Goal: Entertainment & Leisure: Consume media (video, audio)

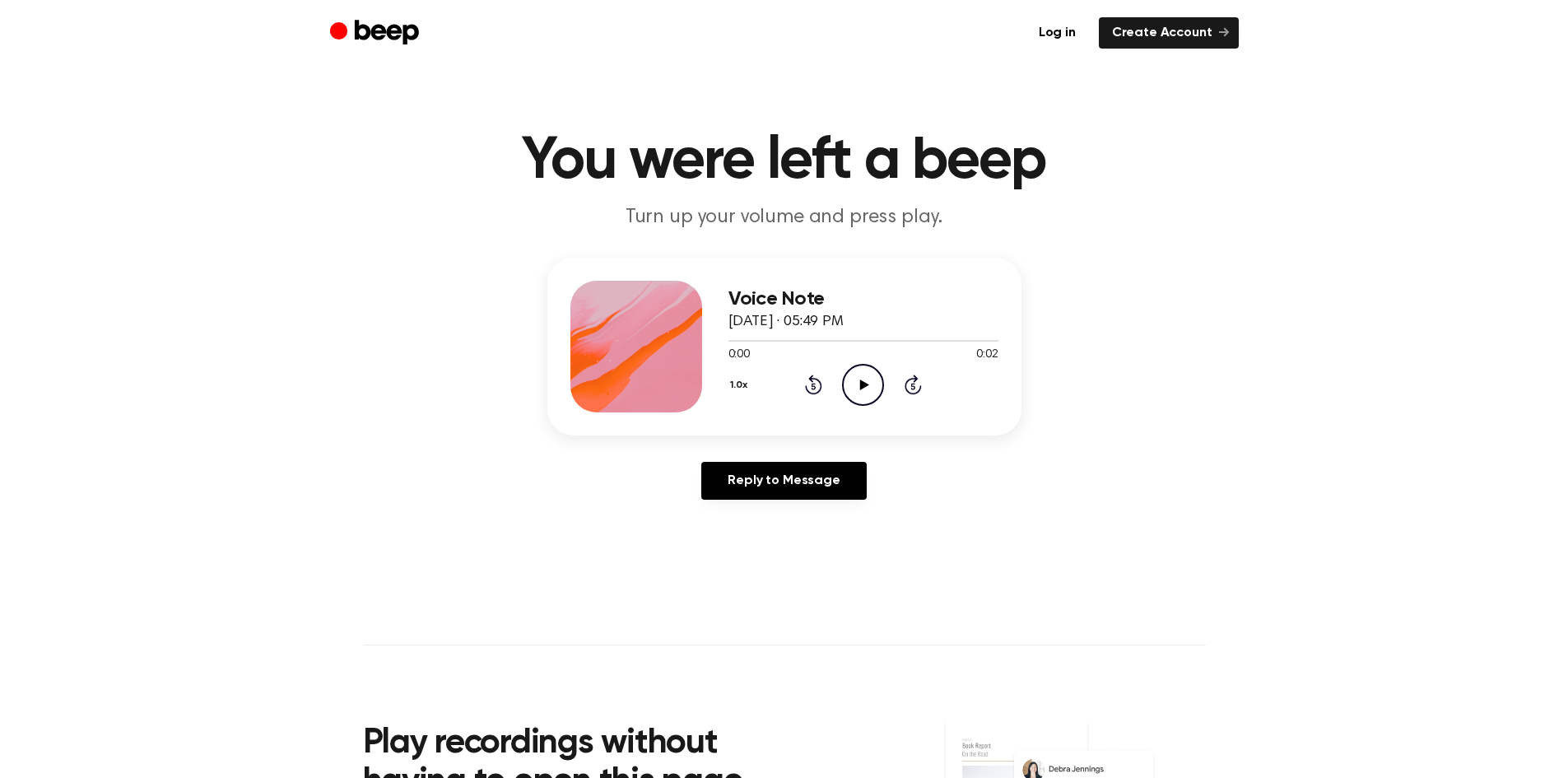
click at [867, 390] on icon "Play Audio" at bounding box center [863, 385] width 42 height 42
click at [857, 388] on icon "Play Audio" at bounding box center [863, 385] width 42 height 42
click at [864, 386] on icon at bounding box center [865, 385] width 9 height 11
click at [857, 381] on icon "Play Audio" at bounding box center [863, 385] width 42 height 42
click at [852, 390] on icon "Play Audio" at bounding box center [863, 385] width 42 height 42
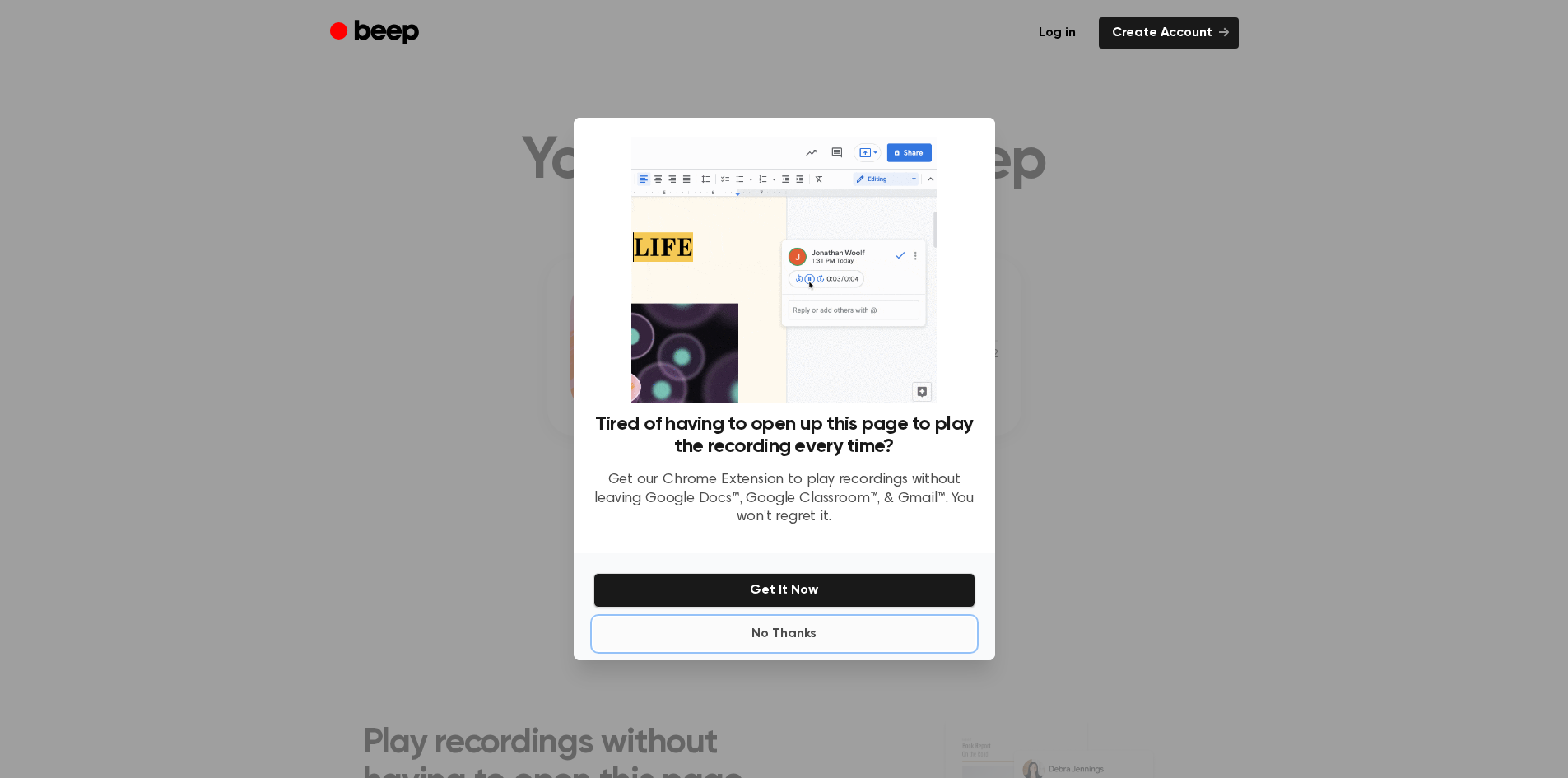
click at [812, 622] on button "No Thanks" at bounding box center [784, 633] width 382 height 33
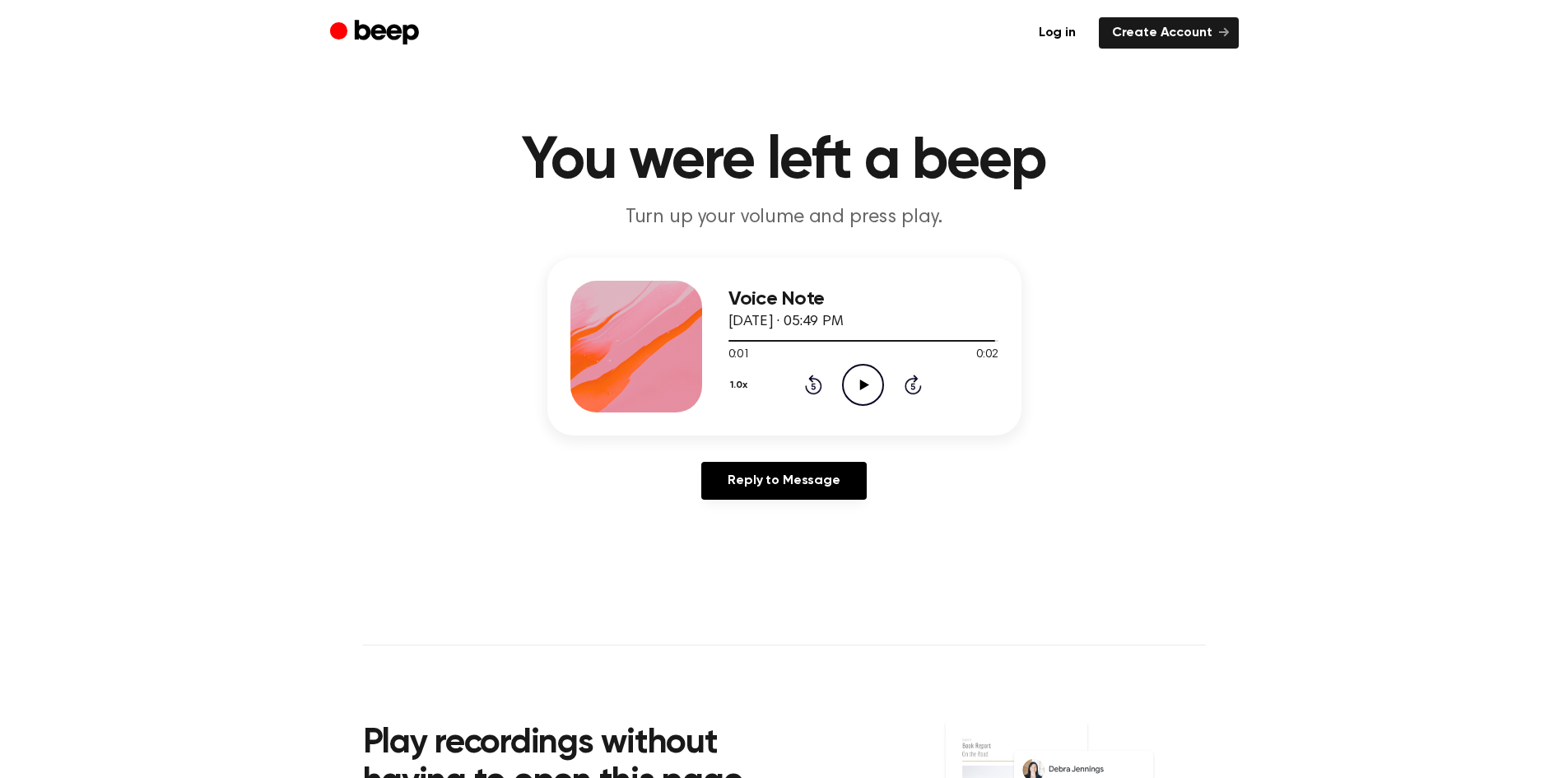
click at [862, 383] on icon at bounding box center [865, 385] width 9 height 11
click at [860, 395] on icon "Play Audio" at bounding box center [863, 385] width 42 height 42
click at [864, 385] on icon at bounding box center [865, 385] width 9 height 11
click at [859, 372] on icon "Play Audio" at bounding box center [863, 385] width 42 height 42
click at [859, 373] on icon "Play Audio" at bounding box center [863, 385] width 42 height 42
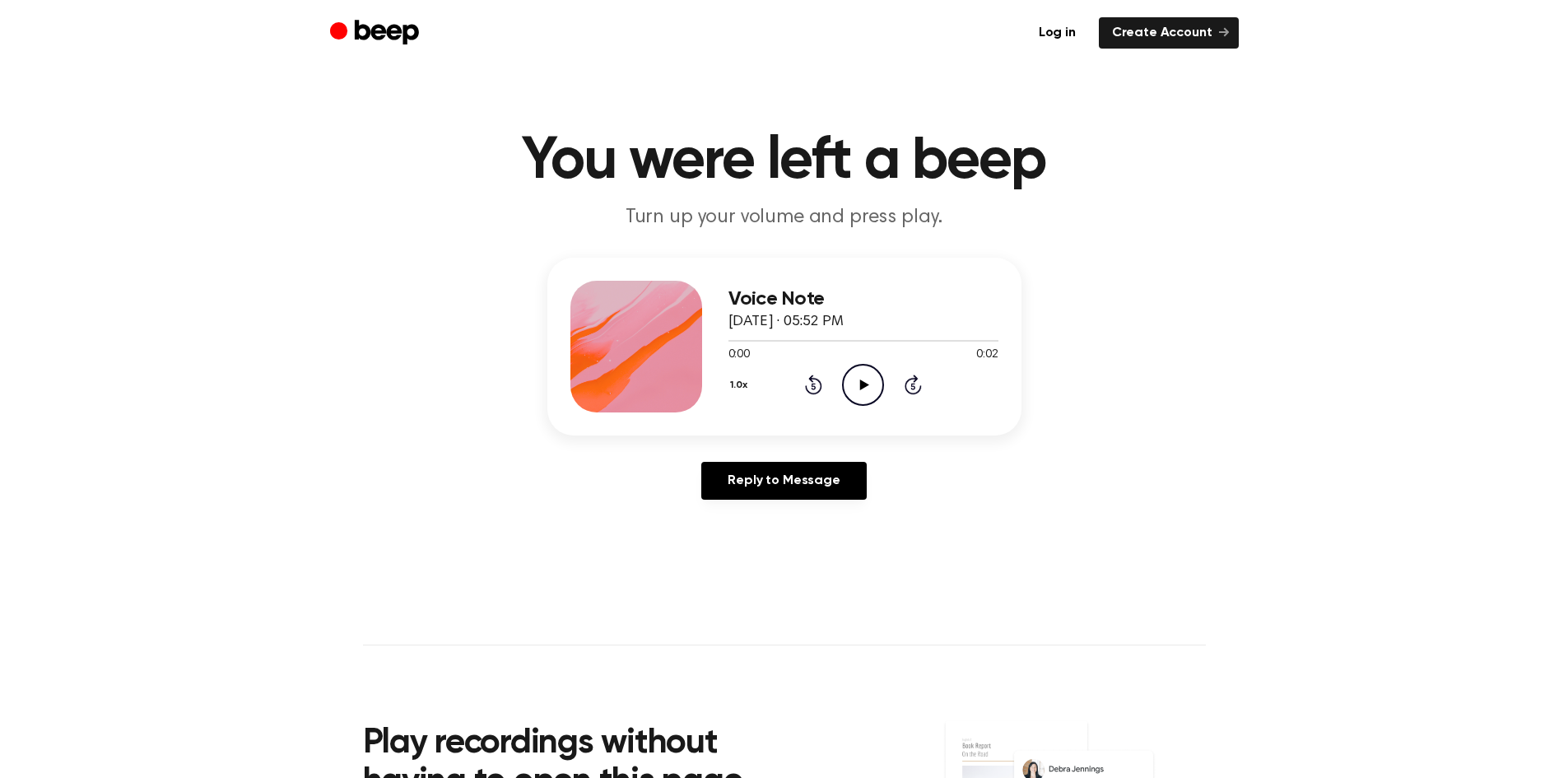
click at [871, 385] on icon "Play Audio" at bounding box center [863, 385] width 42 height 42
click at [869, 391] on icon "Pause Audio" at bounding box center [863, 385] width 42 height 42
click at [869, 391] on icon "Play Audio" at bounding box center [863, 385] width 42 height 42
click at [867, 391] on icon "Play Audio" at bounding box center [863, 385] width 42 height 42
click at [861, 389] on icon at bounding box center [865, 385] width 9 height 11
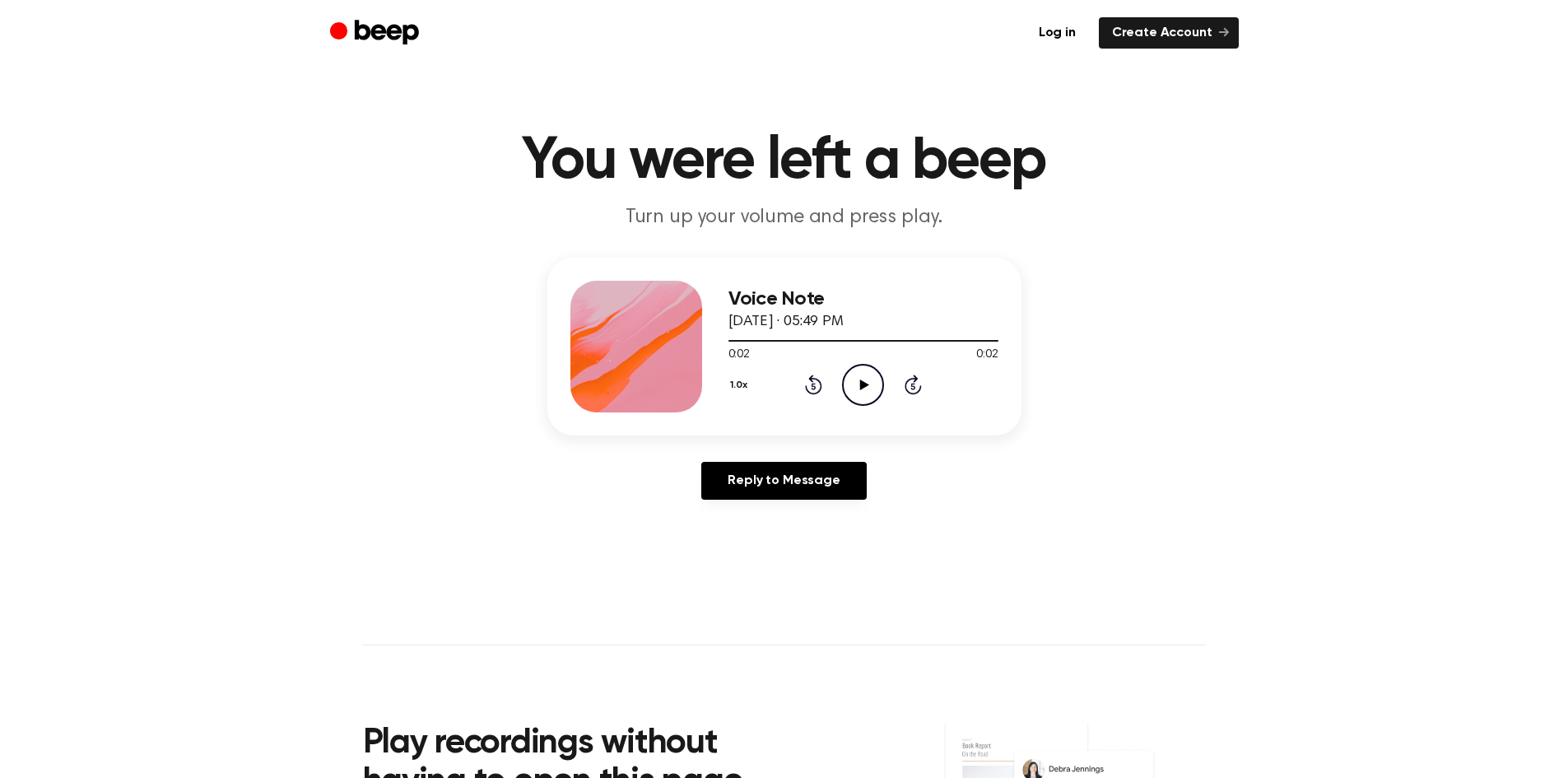
click at [861, 389] on icon at bounding box center [865, 385] width 9 height 11
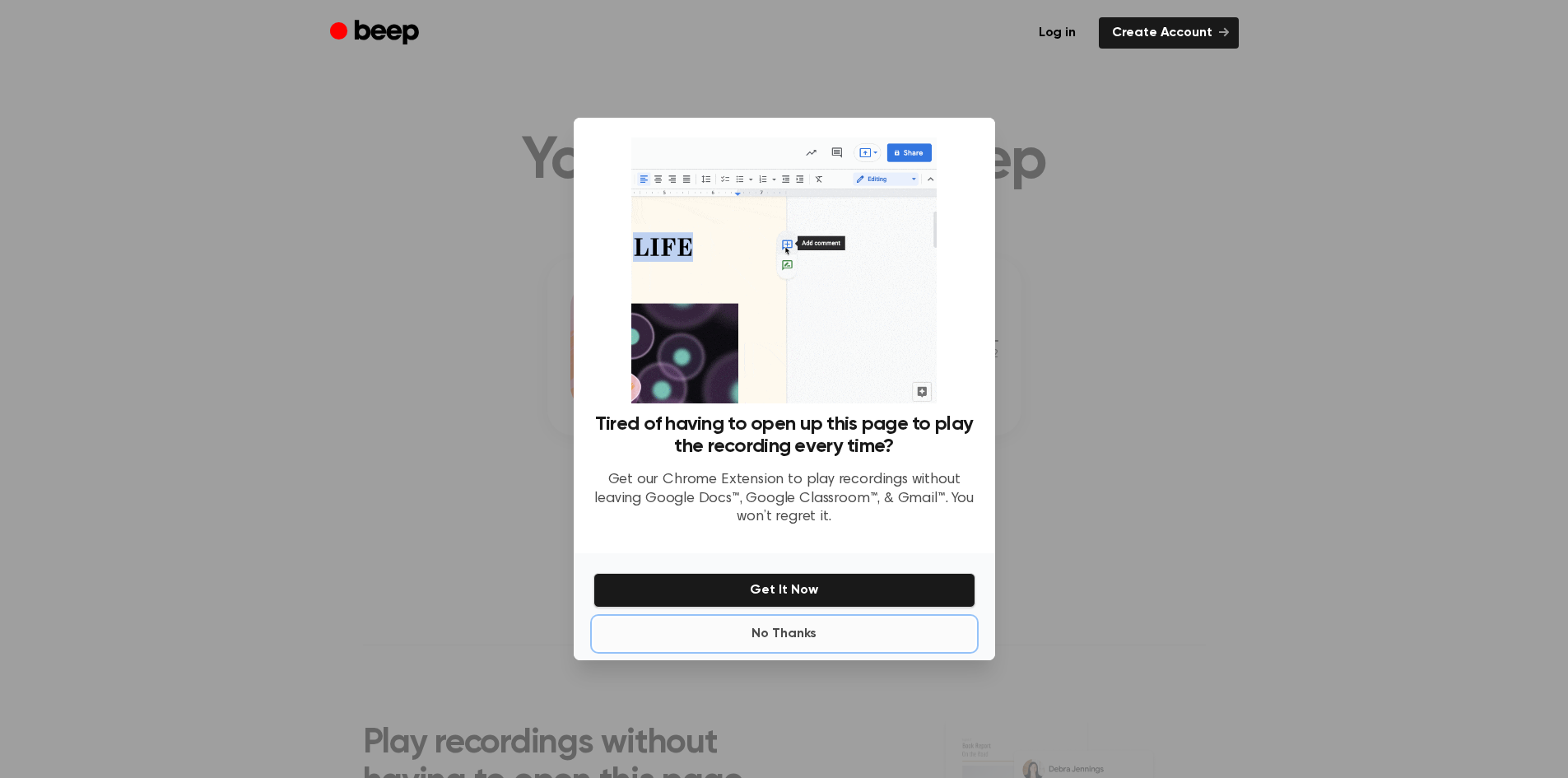
click at [811, 631] on button "No Thanks" at bounding box center [784, 633] width 382 height 33
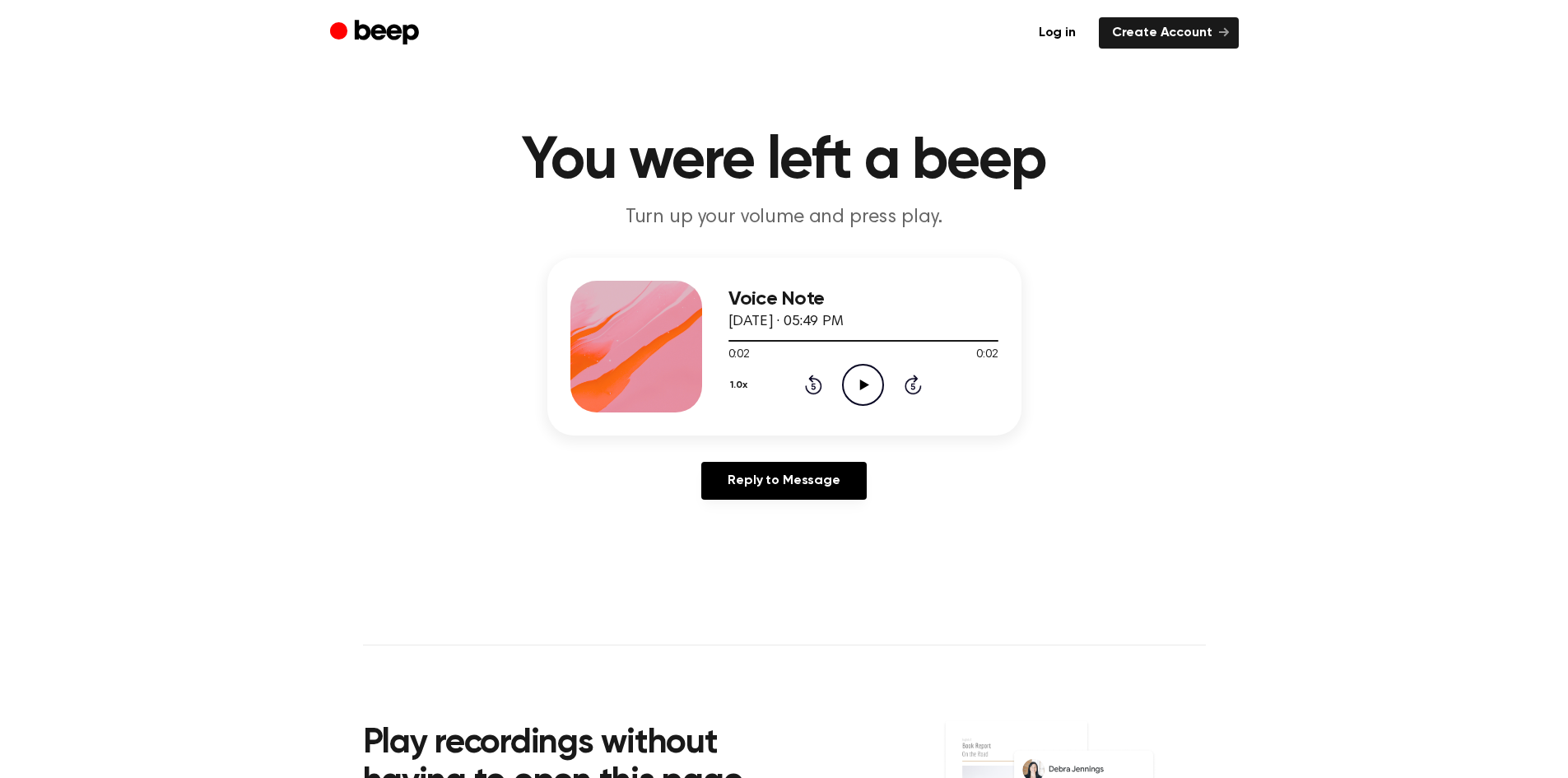
click at [851, 377] on icon "Play Audio" at bounding box center [863, 385] width 42 height 42
click at [862, 389] on icon "Play Audio" at bounding box center [863, 385] width 42 height 42
click at [866, 385] on icon at bounding box center [865, 385] width 9 height 11
click at [866, 389] on icon "Play Audio" at bounding box center [863, 385] width 42 height 42
click at [860, 386] on icon "Play Audio" at bounding box center [863, 385] width 42 height 42
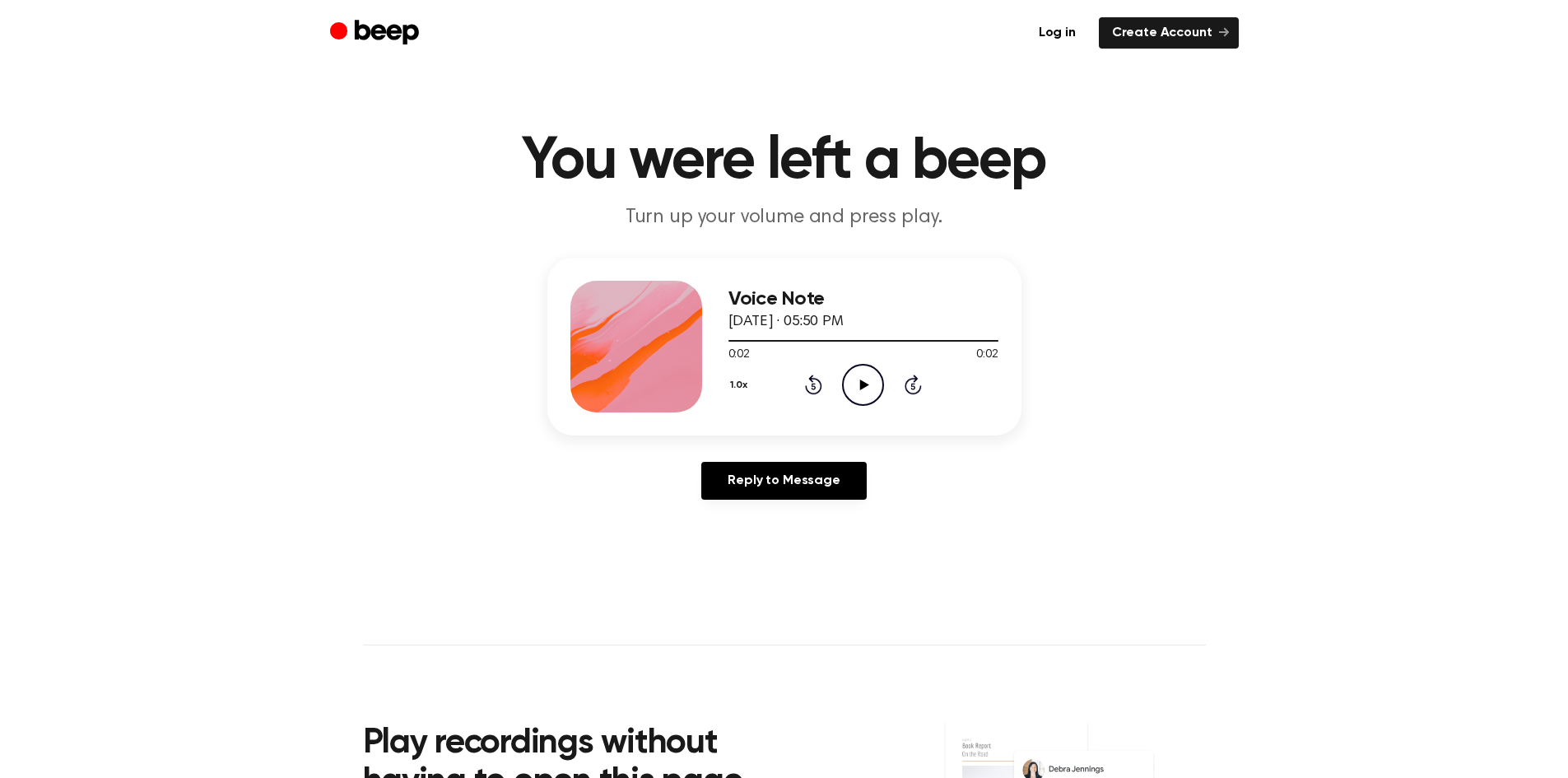
click at [860, 387] on icon "Play Audio" at bounding box center [863, 385] width 42 height 42
click at [862, 387] on icon at bounding box center [865, 385] width 9 height 11
click at [867, 387] on icon "Play Audio" at bounding box center [863, 385] width 42 height 42
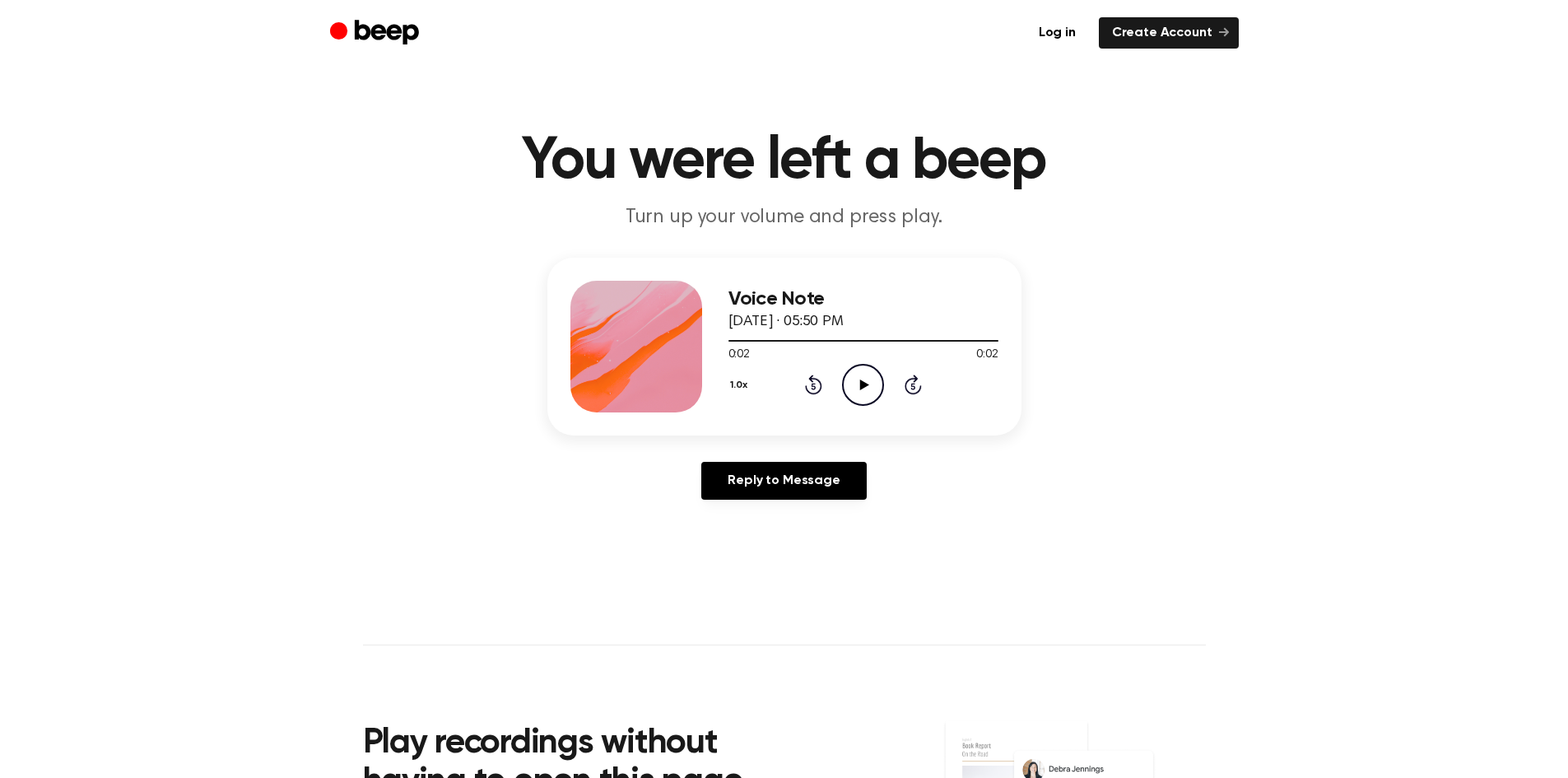
click at [867, 387] on icon "Play Audio" at bounding box center [863, 385] width 42 height 42
click at [865, 366] on icon "Play Audio" at bounding box center [863, 385] width 42 height 42
click at [862, 383] on icon at bounding box center [865, 385] width 9 height 11
click at [857, 371] on icon "Play Audio" at bounding box center [863, 385] width 42 height 42
click at [867, 379] on icon "Play Audio" at bounding box center [863, 385] width 42 height 42
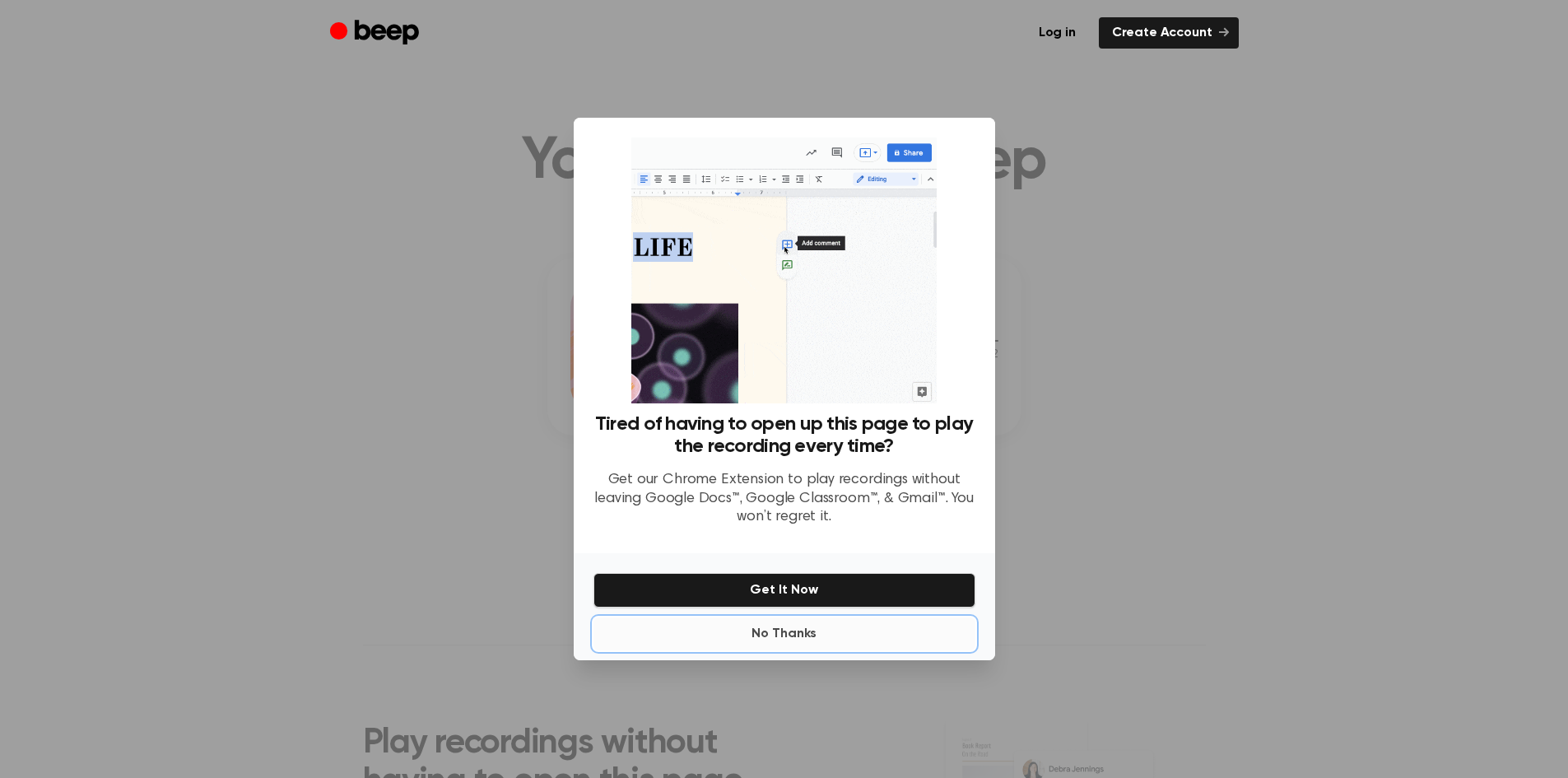
click at [804, 626] on button "No Thanks" at bounding box center [784, 633] width 382 height 33
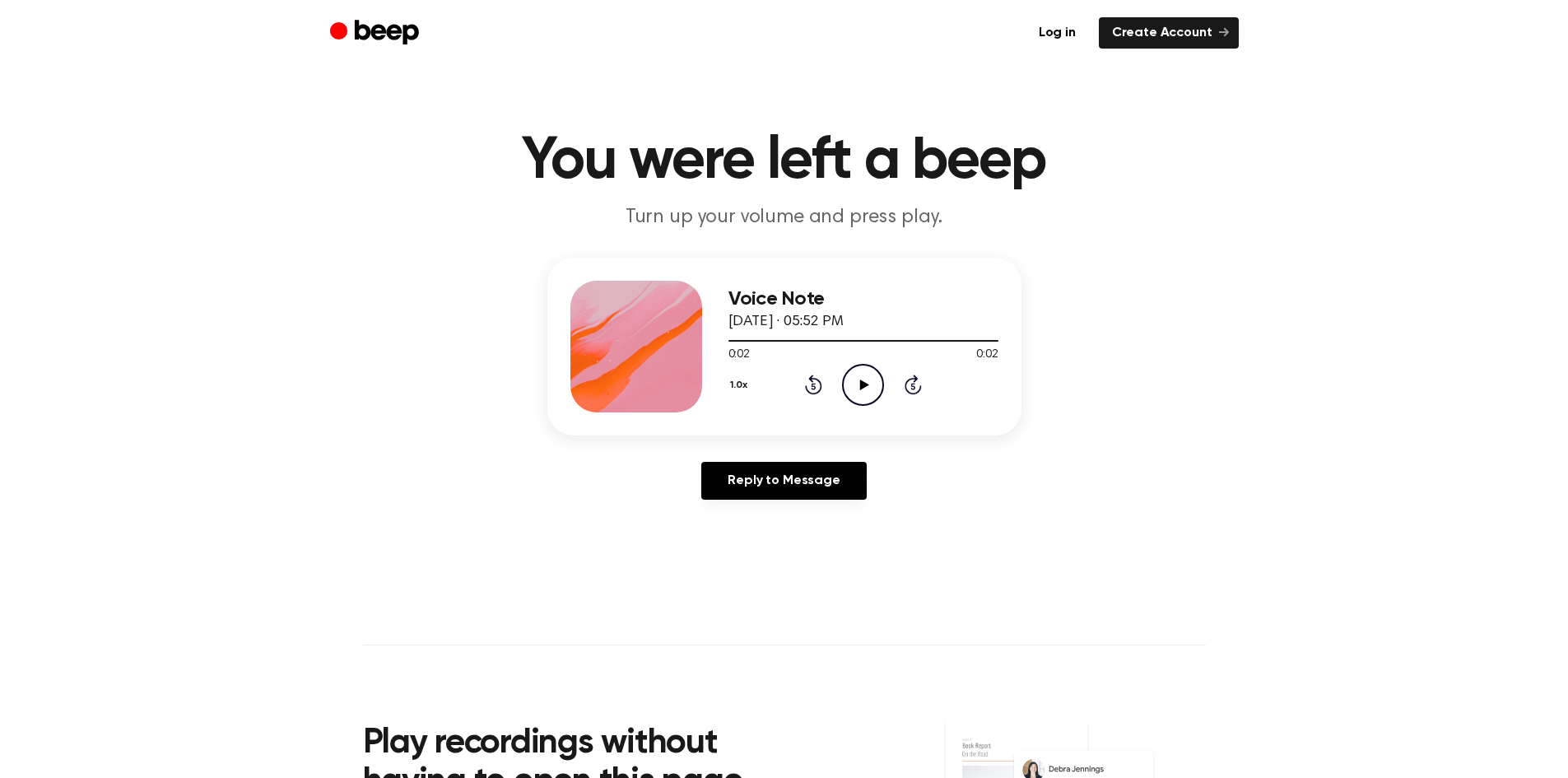
click at [862, 394] on icon "Play Audio" at bounding box center [863, 385] width 42 height 42
click at [850, 375] on icon "Play Audio" at bounding box center [863, 385] width 42 height 42
click at [856, 379] on icon "Play Audio" at bounding box center [863, 385] width 42 height 42
